Goal: Check status: Check status

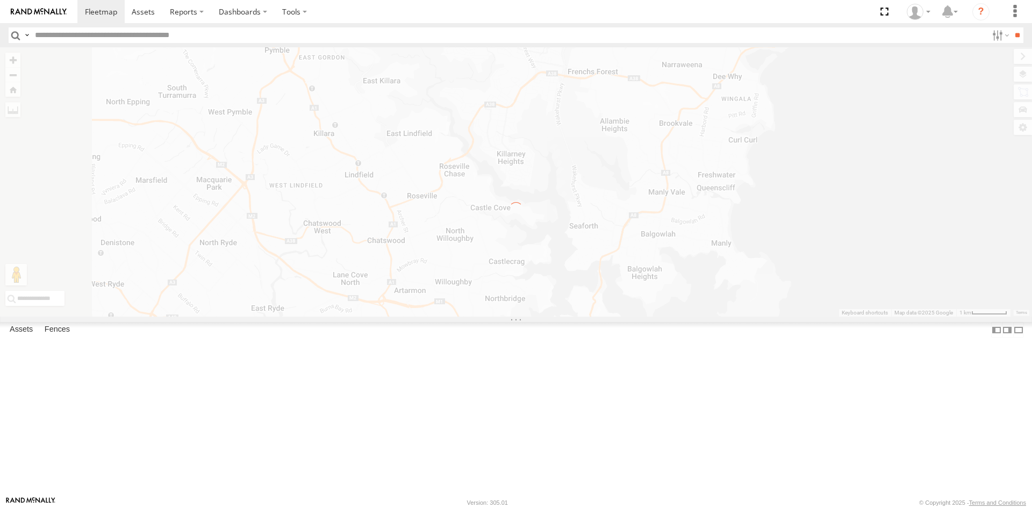
drag, startPoint x: 824, startPoint y: 317, endPoint x: 653, endPoint y: 289, distance: 173.1
click at [653, 289] on div "← Move left → Move right ↑ Move up ↓ Move down + Zoom in - Zoom out Home Jump l…" at bounding box center [516, 181] width 1032 height 269
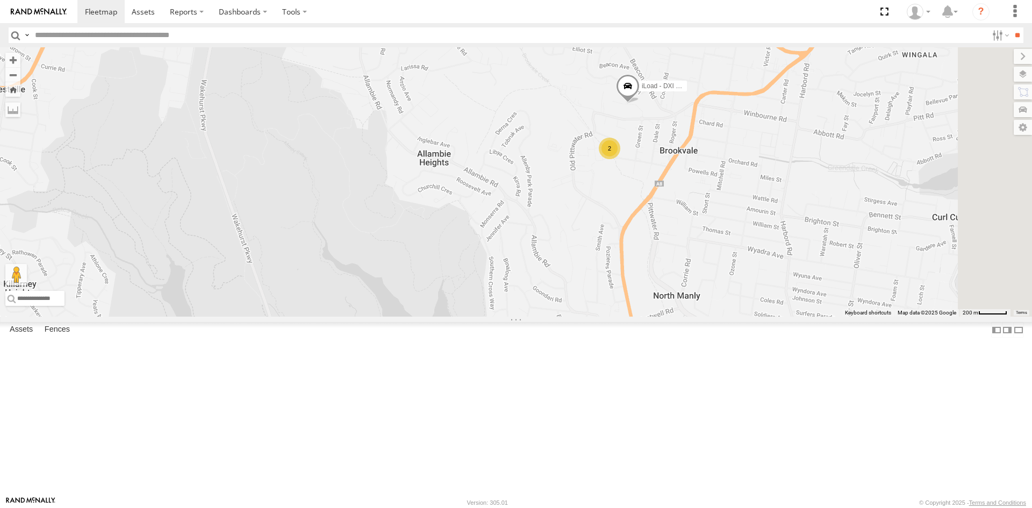
drag, startPoint x: 836, startPoint y: 88, endPoint x: 786, endPoint y: 243, distance: 163.2
click at [786, 243] on div "[PERSON_NAME] - EJV 51C [PERSON_NAME] 51D iLoad - DXI 65K 2" at bounding box center [516, 181] width 1032 height 269
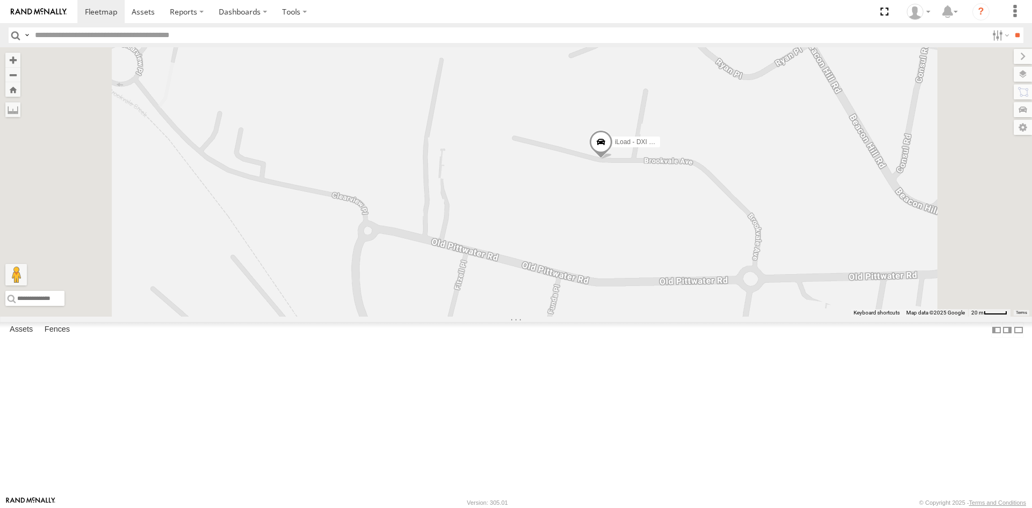
click at [0, 0] on div "iLoad - DXI 65K" at bounding box center [0, 0] width 0 height 0
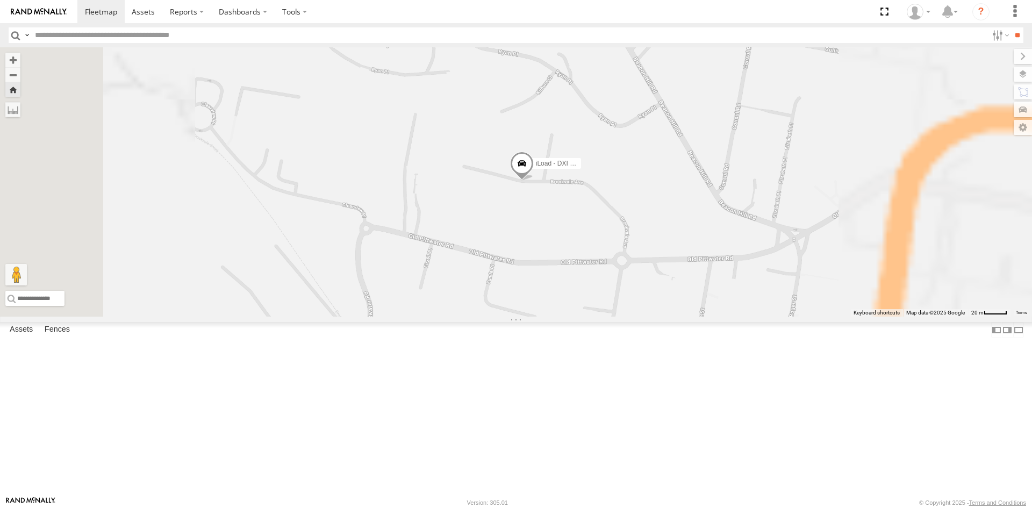
click at [0, 0] on span at bounding box center [0, 0] width 0 height 0
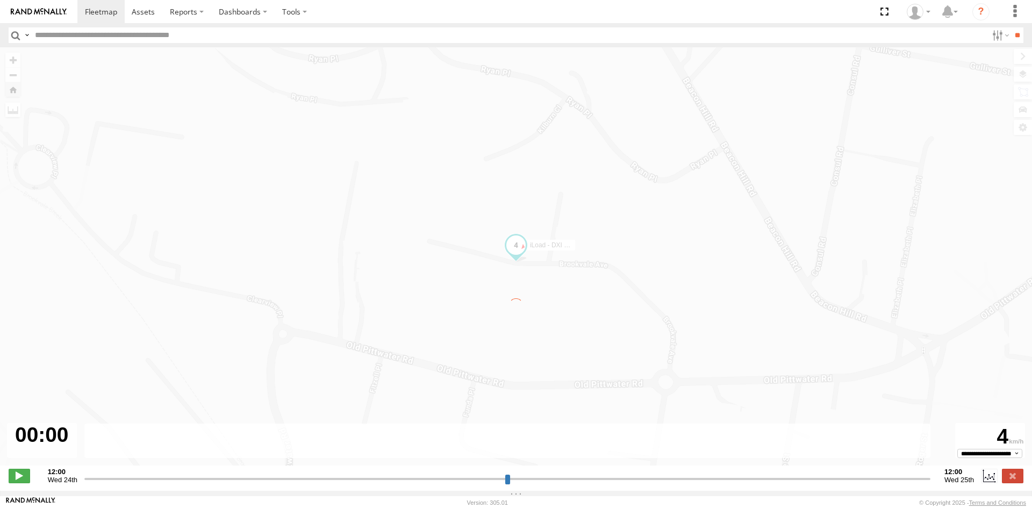
type input "**********"
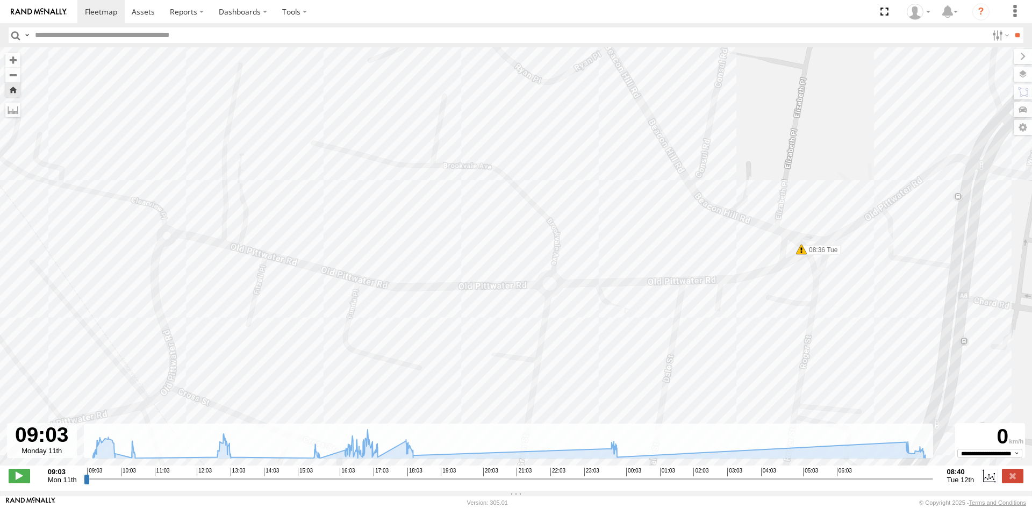
drag, startPoint x: 483, startPoint y: 171, endPoint x: 555, endPoint y: 285, distance: 134.3
click at [555, 285] on div "iLoad - DXI 65K 09:47 Mon 10:30 Mon 13:05 Mon 15:35 Mon 17:01 Mon 17:16 Mon 18:…" at bounding box center [516, 261] width 1032 height 429
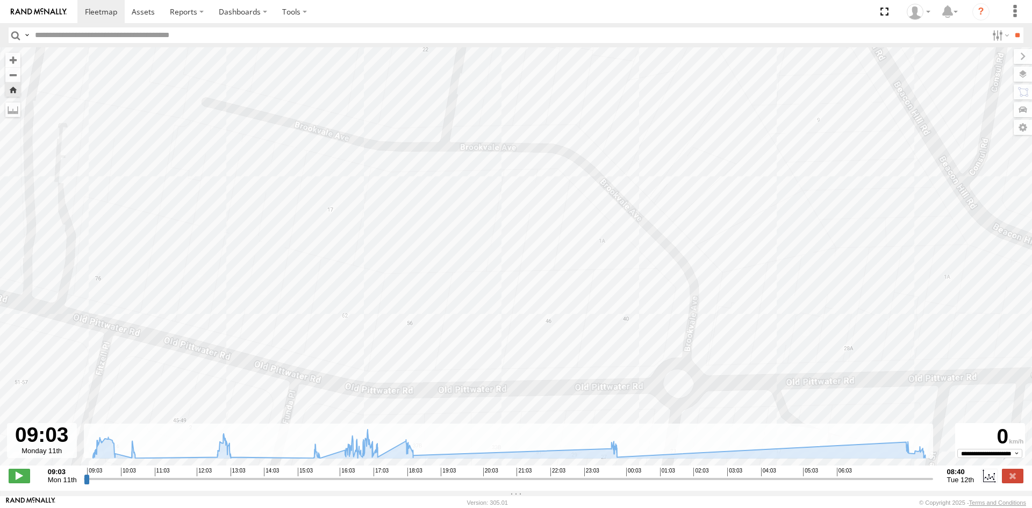
click at [376, 145] on div "iLoad - DXI 65K 09:47 Mon 10:30 Mon 13:05 Mon 15:35 Mon 17:01 Mon 17:16 Mon 18:…" at bounding box center [516, 261] width 1032 height 429
click at [930, 458] on icon at bounding box center [509, 443] width 843 height 28
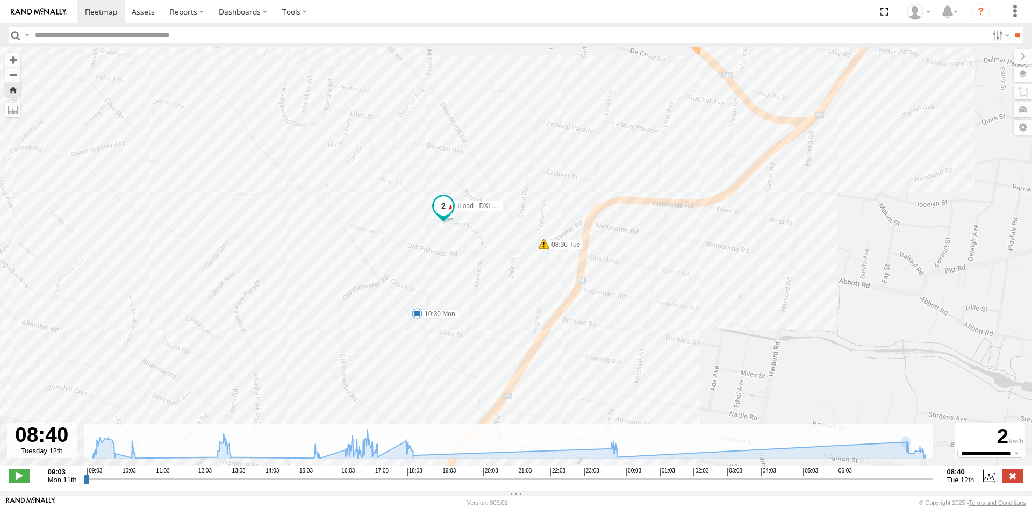
click at [1004, 483] on label at bounding box center [1012, 476] width 21 height 14
